Goal: Information Seeking & Learning: Check status

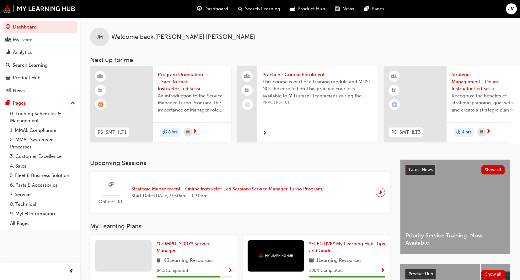
click at [45, 45] on button "Dashboard My Team Analytics Search Learning Product Hub News Pages" at bounding box center [40, 58] width 75 height 77
click at [52, 41] on div "My Team" at bounding box center [40, 40] width 69 height 8
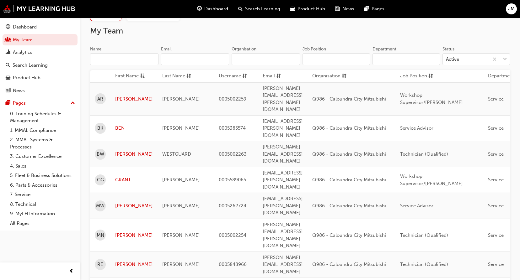
scroll to position [41, 0]
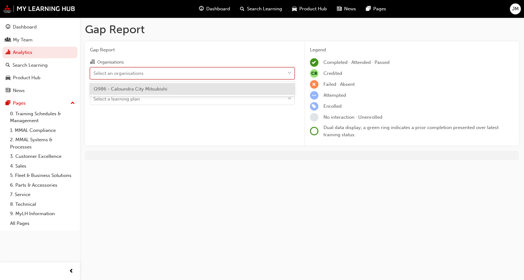
click at [292, 74] on div at bounding box center [289, 73] width 9 height 11
click at [94, 74] on input "Organisations option Q986 - Caloundra City Mitsubishi focused, 1 of 1. 1 result…" at bounding box center [93, 72] width 1 height 5
click at [279, 86] on div "Q986 - Caloundra City Mitsubishi" at bounding box center [192, 89] width 205 height 12
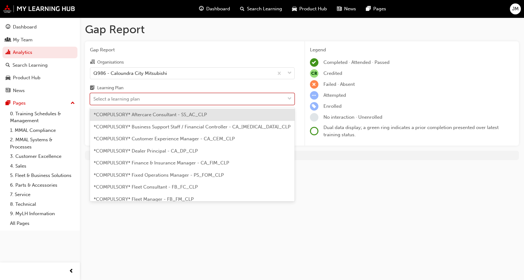
click at [286, 100] on div at bounding box center [289, 98] width 9 height 11
click at [94, 100] on input "Learning Plan option *COMPULSORY* Aftercare Consultant - SS_AC_CLP focused, 1 o…" at bounding box center [93, 98] width 1 height 5
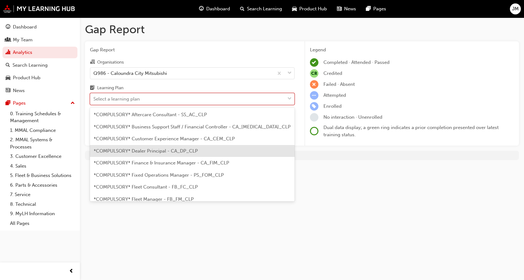
click at [181, 153] on span "*COMPULSORY* Dealer Principal - CA_DP_CLP" at bounding box center [146, 151] width 104 height 6
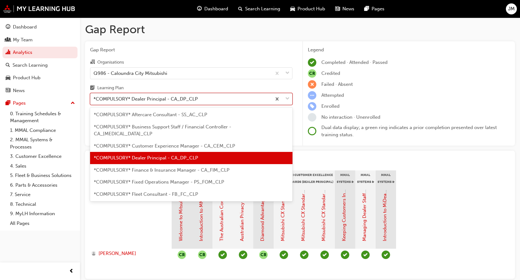
click at [289, 98] on span "down-icon" at bounding box center [287, 99] width 4 height 8
click at [94, 98] on input "Learning Plan option *COMPULSORY* Dealer Principal - CA_DP_CLP, selected. optio…" at bounding box center [93, 98] width 1 height 5
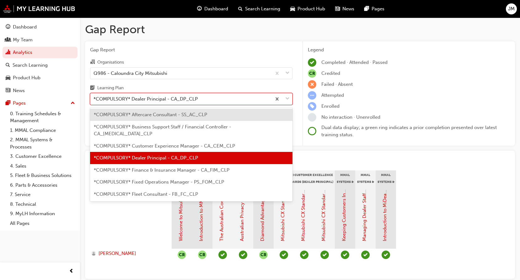
click at [221, 179] on span "*COMPULSORY* Fixed Operations Manager - PS_FOM_CLP" at bounding box center [159, 182] width 130 height 6
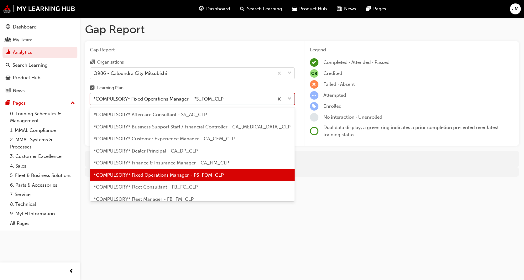
click at [289, 101] on span "down-icon" at bounding box center [290, 99] width 4 height 8
click at [94, 101] on input "Learning Plan option *COMPULSORY* Fixed Operations Manager - PS_FOM_CLP, select…" at bounding box center [93, 98] width 1 height 5
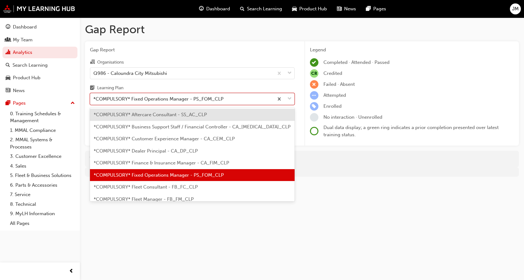
click at [216, 176] on span "*COMPULSORY* Fixed Operations Manager - PS_FOM_CLP" at bounding box center [159, 175] width 130 height 6
click at [294, 97] on div at bounding box center [284, 98] width 21 height 11
click at [94, 97] on input "Learning Plan option *COMPULSORY* Fixed Operations Manager - PS_FOM_CLP, select…" at bounding box center [93, 98] width 1 height 5
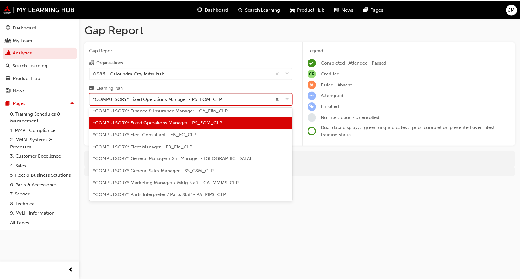
scroll to position [63, 0]
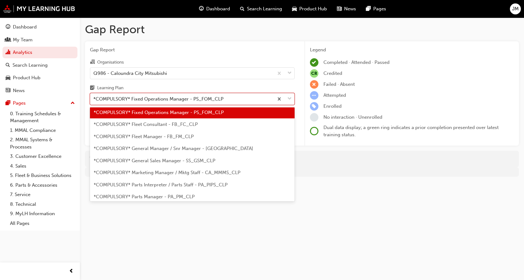
click at [211, 149] on span "*COMPULSORY* General Manager / Snr Manager - [GEOGRAPHIC_DATA]" at bounding box center [174, 149] width 160 height 6
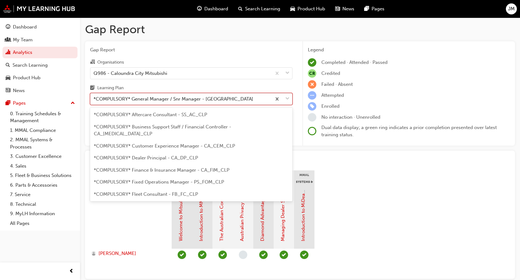
scroll to position [20, 0]
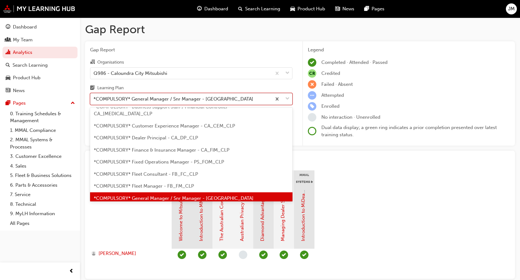
click at [288, 100] on span "down-icon" at bounding box center [287, 99] width 4 height 8
click at [94, 100] on input "Learning Plan option *COMPULSORY* General Manager / Snr Manager - [GEOGRAPHIC_D…" at bounding box center [93, 98] width 1 height 5
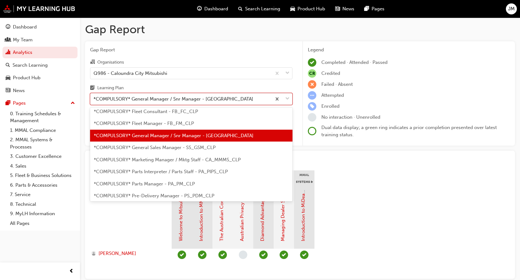
scroll to position [114, 0]
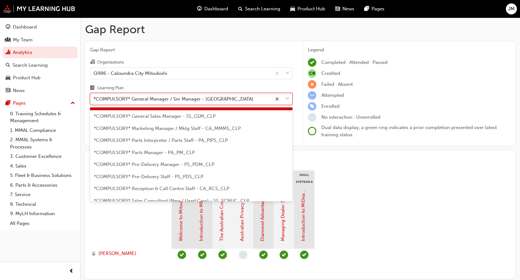
click at [183, 138] on span "*COMPULSORY* Parts Interpreter / Parts Staff - PA_PIPS_CLP" at bounding box center [161, 141] width 134 height 6
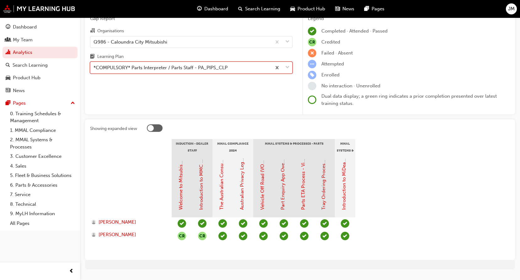
scroll to position [46, 0]
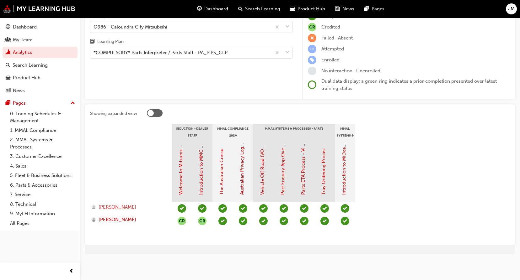
click at [126, 208] on span "[PERSON_NAME]" at bounding box center [117, 207] width 38 height 7
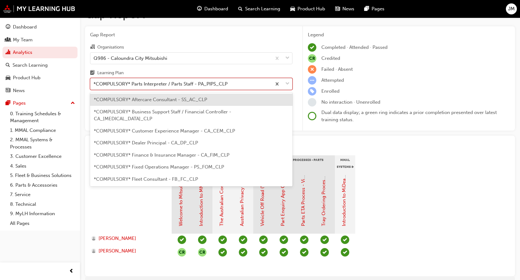
click at [286, 84] on span "down-icon" at bounding box center [287, 84] width 4 height 8
click at [94, 84] on input "Learning Plan option *COMPULSORY* Aftercare Consultant - SS_AC_CLP focused, 1 o…" at bounding box center [93, 83] width 1 height 5
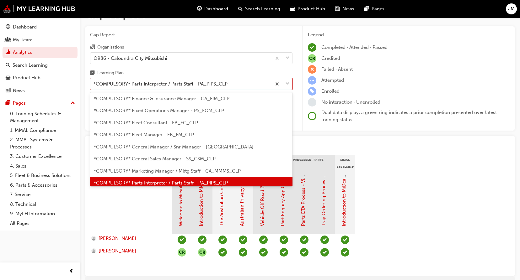
scroll to position [88, 0]
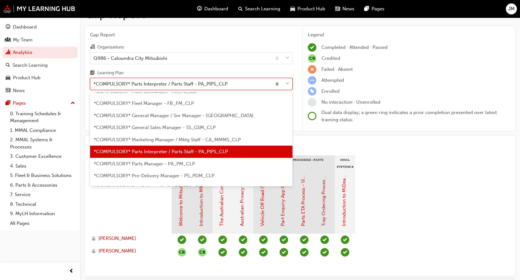
click at [204, 158] on div "*COMPULSORY* Parts Manager - PA_PM_CLP" at bounding box center [191, 164] width 202 height 12
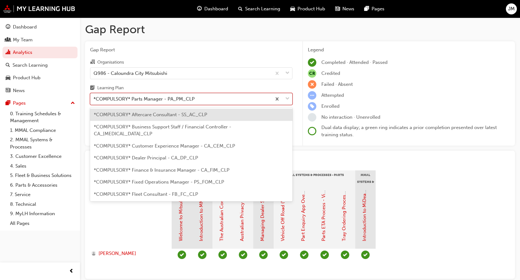
click at [285, 99] on span "down-icon" at bounding box center [287, 99] width 4 height 8
click at [94, 99] on input "Learning Plan option *COMPULSORY* Parts Manager - PA_PM_CLP, selected. option *…" at bounding box center [93, 98] width 1 height 5
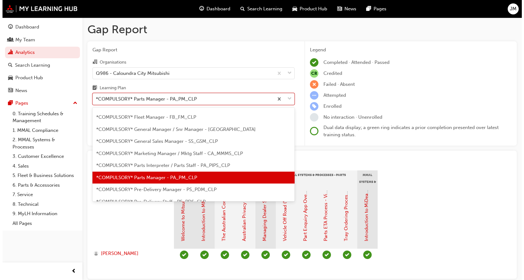
scroll to position [100, 0]
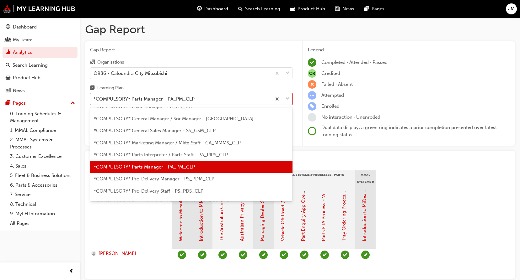
click at [198, 176] on span "*COMPULSORY* Pre-Delivery Manager - PS_PDM_CLP" at bounding box center [154, 179] width 120 height 6
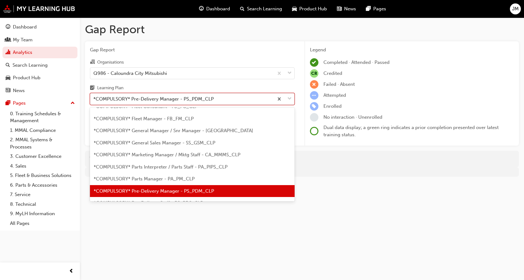
click at [288, 98] on span "down-icon" at bounding box center [290, 99] width 4 height 8
click at [94, 98] on input "Learning Plan option *COMPULSORY* Pre-Delivery Manager - PS_PDM_CLP, selected. …" at bounding box center [93, 98] width 1 height 5
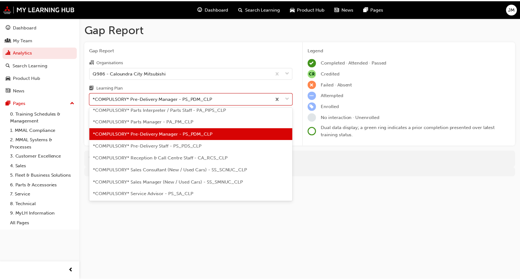
scroll to position [143, 0]
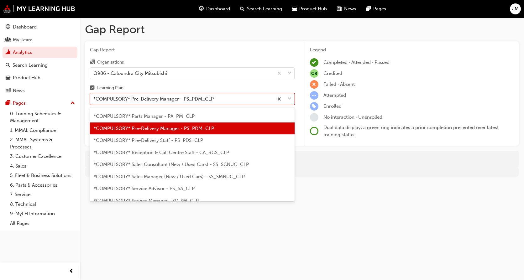
click at [184, 186] on span "*COMPULSORY* Service Advisor - PS_SA_CLP" at bounding box center [144, 189] width 101 height 6
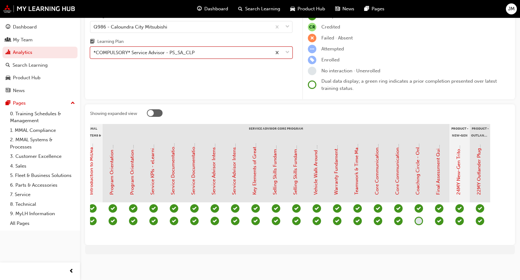
scroll to position [0, 600]
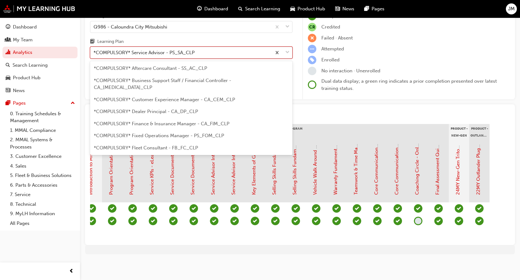
click at [286, 49] on span "down-icon" at bounding box center [287, 53] width 4 height 8
click at [94, 50] on input "Learning Plan option *COMPULSORY* Service Advisor - PS_SA_CLP, selected. option…" at bounding box center [93, 52] width 1 height 5
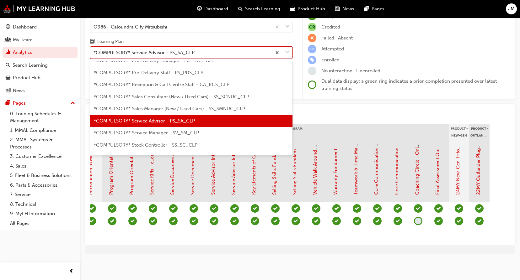
scroll to position [172, 0]
click at [189, 130] on span "*COMPULSORY* Service Manager - SV_SM_CLP" at bounding box center [146, 133] width 105 height 6
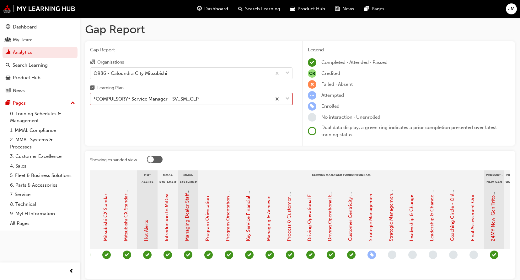
scroll to position [0, 552]
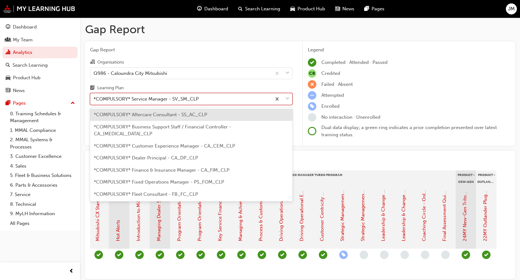
click at [288, 99] on span "down-icon" at bounding box center [287, 99] width 4 height 8
click at [94, 99] on input "Learning Plan option *COMPULSORY* Service Manager - SV_SM_CLP, selected. option…" at bounding box center [93, 98] width 1 height 5
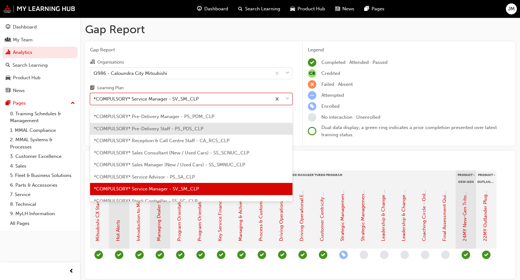
scroll to position [184, 0]
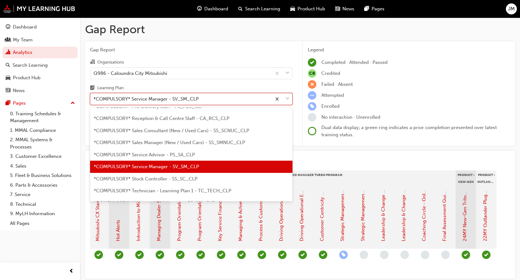
click at [204, 188] on span "*COMPULSORY* Technician - Learning Plan 1 - TC_TECH_CLP" at bounding box center [162, 191] width 137 height 6
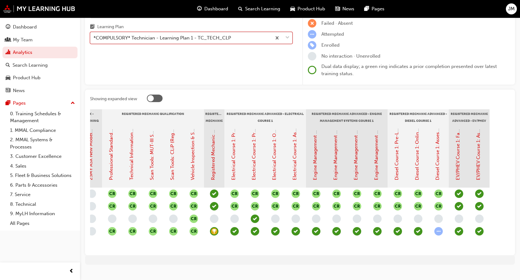
scroll to position [63, 0]
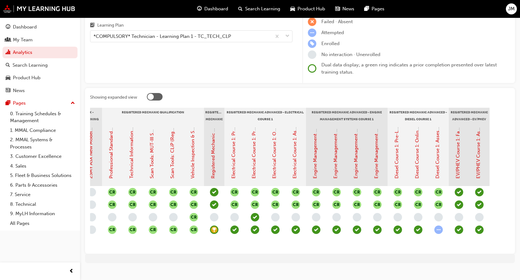
click at [93, 249] on section "Induction - Dealer Staff MMAL Compliance 2024 Diamond Advantage - Fundamentals …" at bounding box center [300, 178] width 420 height 141
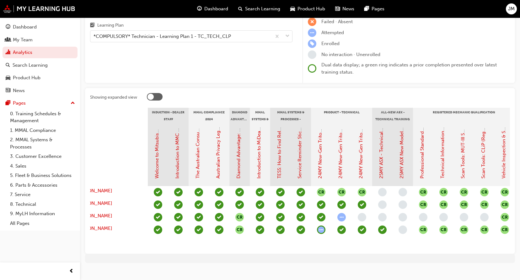
scroll to position [0, 8]
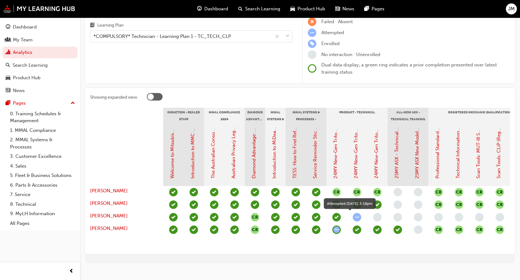
click at [357, 216] on span "learningRecordVerb_ATTEMPT-icon" at bounding box center [356, 217] width 8 height 8
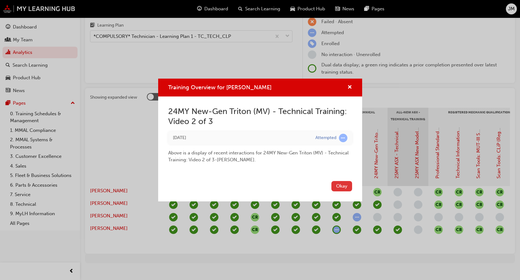
click at [343, 185] on button "Okay" at bounding box center [341, 186] width 21 height 10
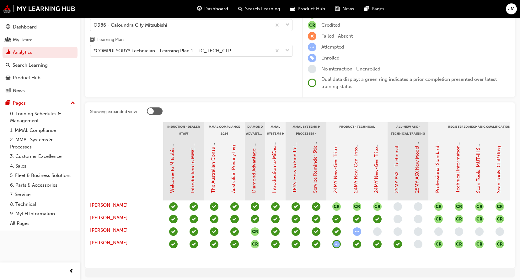
scroll to position [0, 0]
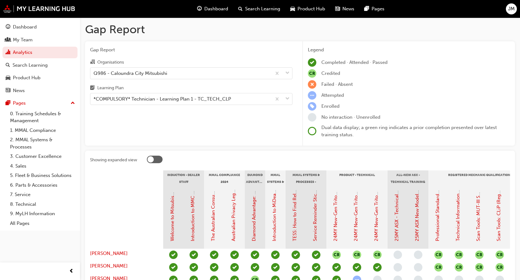
click at [509, 10] on span "JM" at bounding box center [511, 8] width 7 height 7
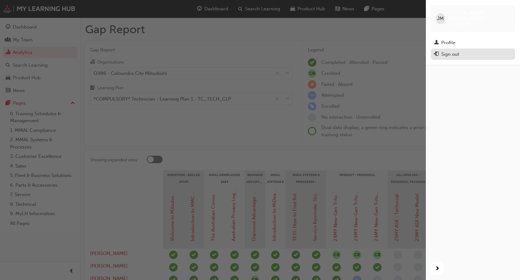
click at [463, 50] on div "Sign out" at bounding box center [473, 54] width 78 height 8
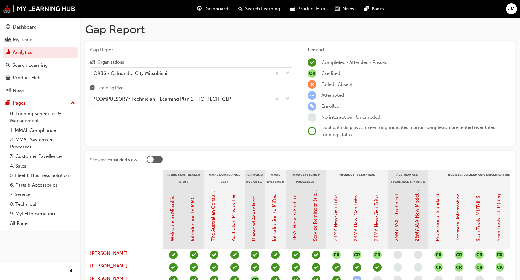
click at [511, 8] on span "JM" at bounding box center [511, 8] width 7 height 7
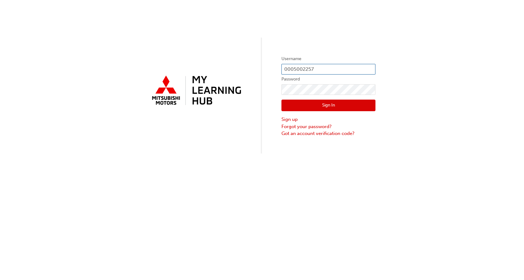
click at [316, 68] on input "0005002257" at bounding box center [329, 69] width 94 height 11
type input "0"
type input "0005848966"
click at [463, 125] on div "Username 0005848966 Password Sign In Sign up Forgot your password? Got an accou…" at bounding box center [262, 77] width 524 height 154
click button "Sign In" at bounding box center [329, 106] width 94 height 12
